Goal: Transaction & Acquisition: Book appointment/travel/reservation

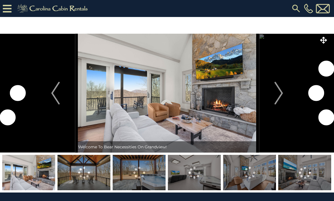
click at [278, 99] on img "Next" at bounding box center [278, 93] width 8 height 23
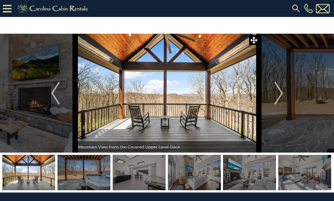
click at [282, 93] on img "Next" at bounding box center [278, 93] width 8 height 23
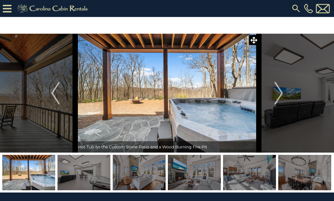
click at [280, 90] on img "Next" at bounding box center [278, 93] width 8 height 23
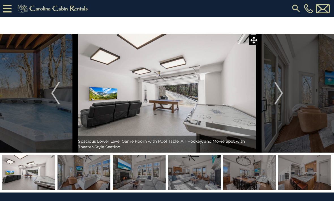
click at [278, 95] on img "Next" at bounding box center [278, 93] width 8 height 23
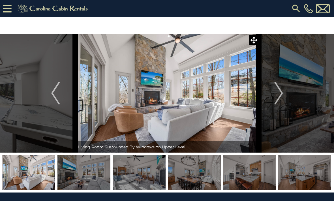
click at [279, 94] on img "Next" at bounding box center [278, 93] width 8 height 23
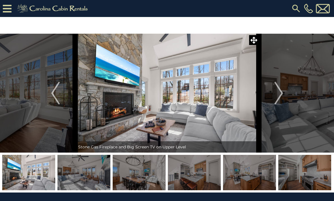
click at [275, 93] on img "Next" at bounding box center [278, 93] width 8 height 23
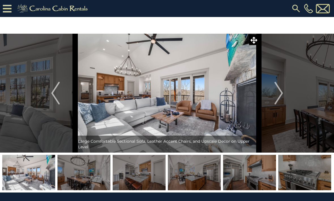
click at [280, 92] on img "Next" at bounding box center [278, 93] width 8 height 23
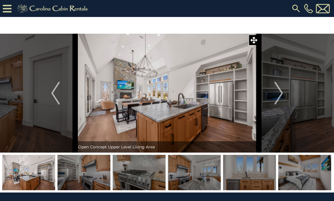
click at [279, 100] on img "Next" at bounding box center [278, 93] width 8 height 23
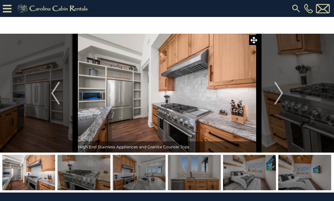
click at [282, 98] on img "Next" at bounding box center [278, 93] width 8 height 23
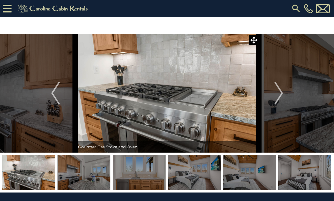
click at [297, 110] on button "Next" at bounding box center [279, 93] width 40 height 119
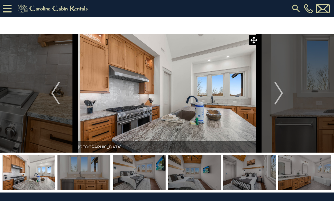
click at [289, 119] on button "Next" at bounding box center [279, 93] width 40 height 119
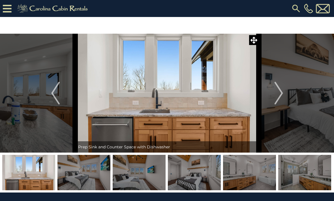
click at [81, 178] on img at bounding box center [83, 172] width 53 height 35
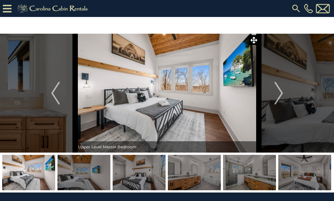
click at [131, 171] on img at bounding box center [139, 172] width 53 height 35
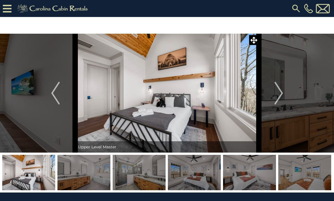
click at [148, 177] on img at bounding box center [139, 172] width 53 height 35
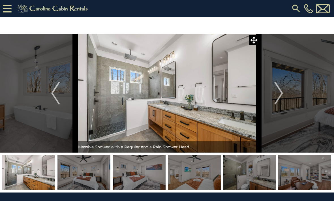
click at [182, 174] on img at bounding box center [194, 172] width 53 height 35
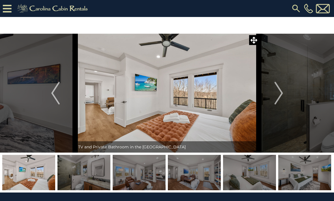
click at [82, 177] on img at bounding box center [83, 172] width 53 height 35
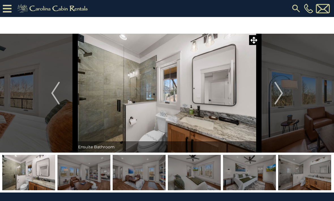
click at [138, 174] on img at bounding box center [139, 172] width 53 height 35
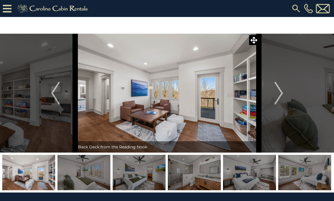
click at [84, 176] on img at bounding box center [83, 172] width 53 height 35
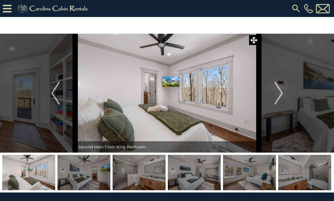
click at [74, 175] on img at bounding box center [83, 172] width 53 height 35
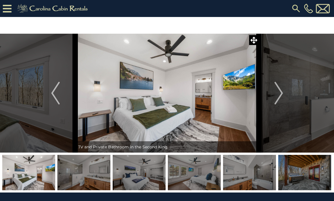
click at [89, 178] on img at bounding box center [83, 172] width 53 height 35
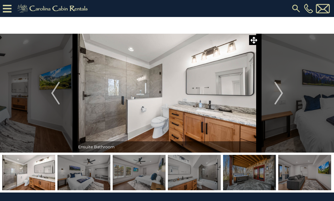
click at [78, 175] on img at bounding box center [83, 172] width 53 height 35
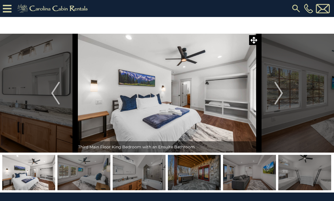
click at [78, 169] on img at bounding box center [83, 172] width 53 height 35
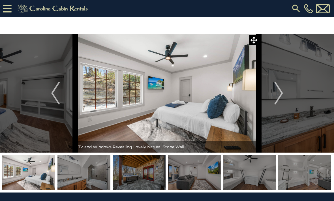
click at [83, 177] on img at bounding box center [83, 172] width 53 height 35
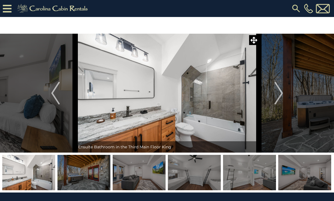
click at [79, 181] on img at bounding box center [83, 172] width 53 height 35
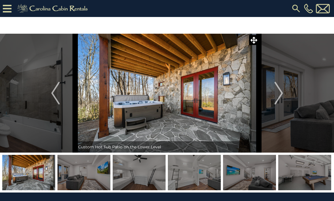
click at [79, 180] on img at bounding box center [83, 172] width 53 height 35
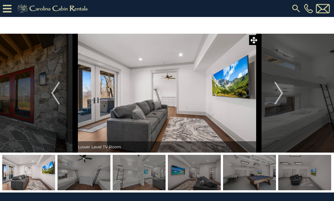
click at [81, 182] on img at bounding box center [83, 172] width 53 height 35
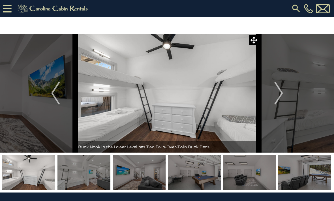
click at [82, 176] on img at bounding box center [83, 172] width 53 height 35
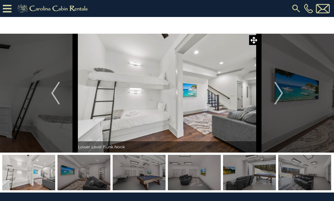
click at [82, 176] on img at bounding box center [83, 172] width 53 height 35
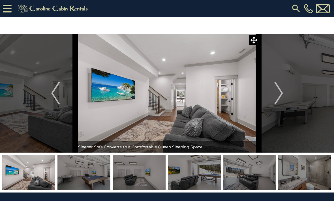
click at [85, 174] on img at bounding box center [83, 172] width 53 height 35
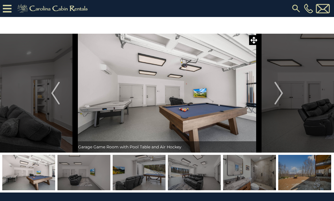
click at [84, 172] on img at bounding box center [83, 172] width 53 height 35
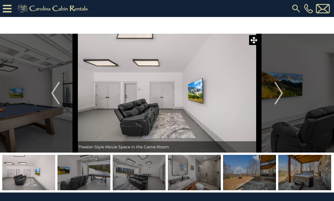
click at [82, 176] on img at bounding box center [83, 172] width 53 height 35
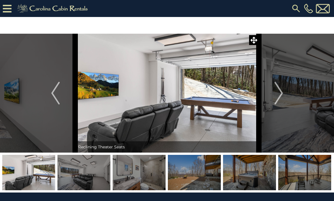
click at [83, 174] on img at bounding box center [83, 172] width 53 height 35
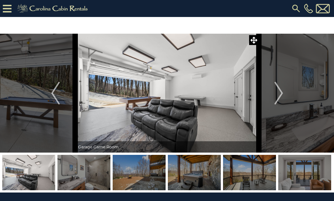
click at [86, 182] on img at bounding box center [83, 172] width 53 height 35
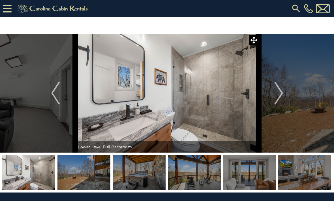
click at [87, 173] on img at bounding box center [83, 172] width 53 height 35
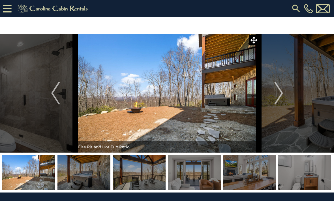
click at [87, 178] on img at bounding box center [83, 172] width 53 height 35
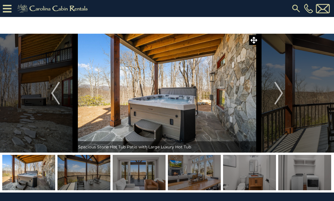
click at [85, 176] on img at bounding box center [83, 172] width 53 height 35
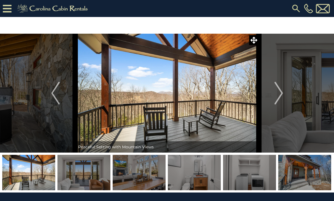
click at [40, 177] on img at bounding box center [28, 172] width 53 height 35
click at [29, 178] on img at bounding box center [28, 172] width 53 height 35
click at [51, 96] on img "Previous" at bounding box center [55, 93] width 8 height 23
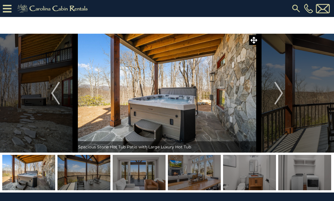
click at [5, 6] on icon at bounding box center [7, 9] width 9 height 10
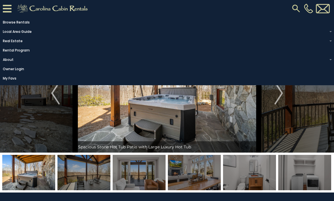
click at [293, 9] on img at bounding box center [296, 8] width 10 height 10
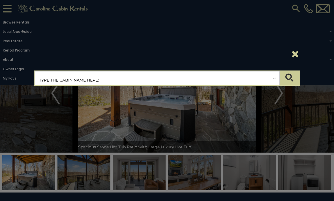
click at [55, 80] on input "text" at bounding box center [157, 78] width 245 height 14
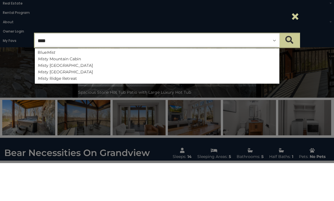
type input "*****"
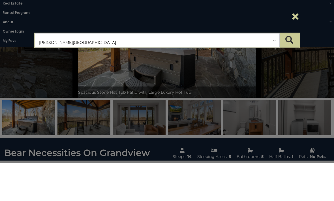
click at [289, 71] on button "submit" at bounding box center [290, 78] width 20 height 14
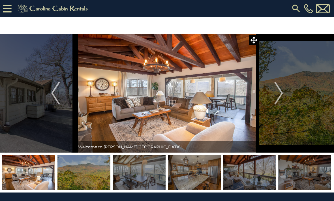
click at [291, 124] on button "Next" at bounding box center [279, 93] width 40 height 119
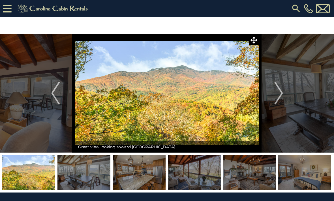
click at [287, 120] on button "Next" at bounding box center [279, 93] width 40 height 119
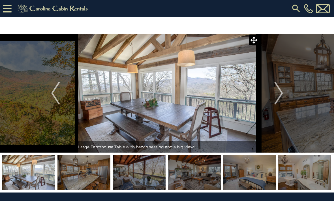
click at [295, 117] on button "Next" at bounding box center [279, 93] width 40 height 119
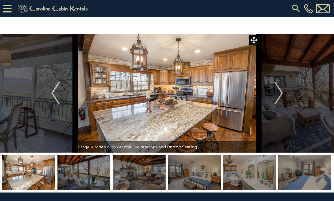
click at [286, 114] on button "Next" at bounding box center [279, 93] width 40 height 119
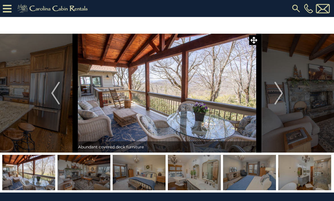
click at [282, 110] on button "Next" at bounding box center [279, 93] width 40 height 119
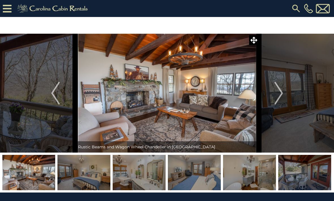
click at [282, 115] on button "Next" at bounding box center [279, 93] width 40 height 119
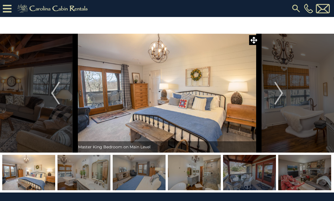
click at [284, 121] on button "Next" at bounding box center [279, 93] width 40 height 119
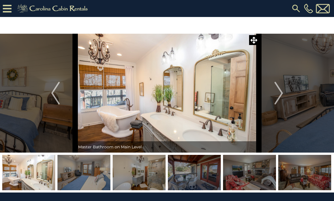
click at [291, 122] on button "Next" at bounding box center [279, 93] width 40 height 119
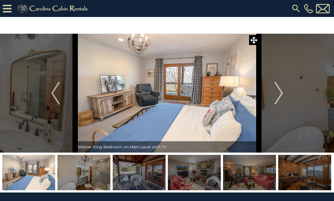
click at [293, 117] on button "Next" at bounding box center [279, 93] width 40 height 119
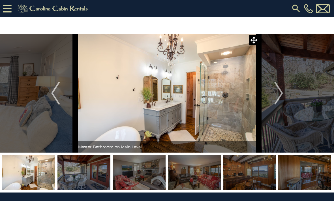
click at [291, 107] on button "Next" at bounding box center [279, 93] width 40 height 119
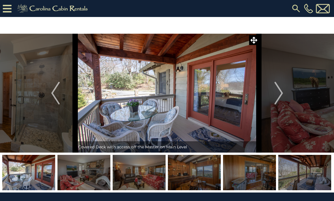
click at [288, 110] on button "Next" at bounding box center [279, 93] width 40 height 119
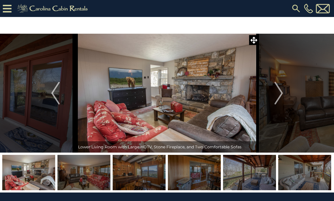
click at [286, 115] on button "Next" at bounding box center [279, 93] width 40 height 119
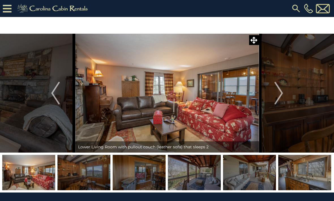
click at [294, 119] on button "Next" at bounding box center [279, 93] width 40 height 119
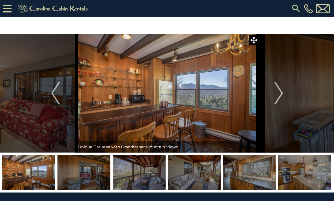
click at [297, 122] on button "Next" at bounding box center [279, 93] width 40 height 119
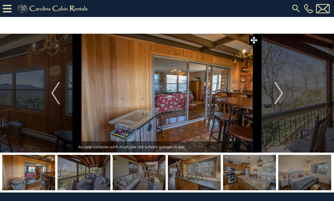
click at [290, 111] on button "Next" at bounding box center [279, 93] width 40 height 119
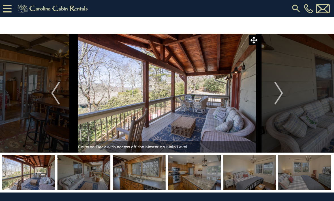
click at [274, 104] on button "Next" at bounding box center [279, 93] width 40 height 119
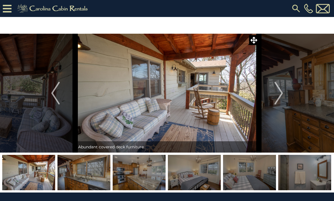
click at [289, 117] on button "Next" at bounding box center [279, 93] width 40 height 119
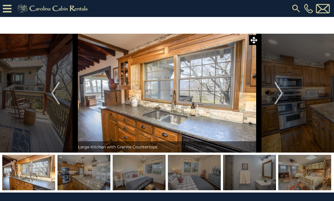
click at [276, 107] on button "Next" at bounding box center [279, 93] width 40 height 119
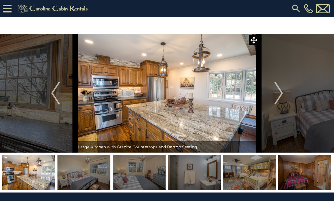
click at [282, 108] on button "Next" at bounding box center [279, 93] width 40 height 119
